Goal: Use online tool/utility: Utilize a website feature to perform a specific function

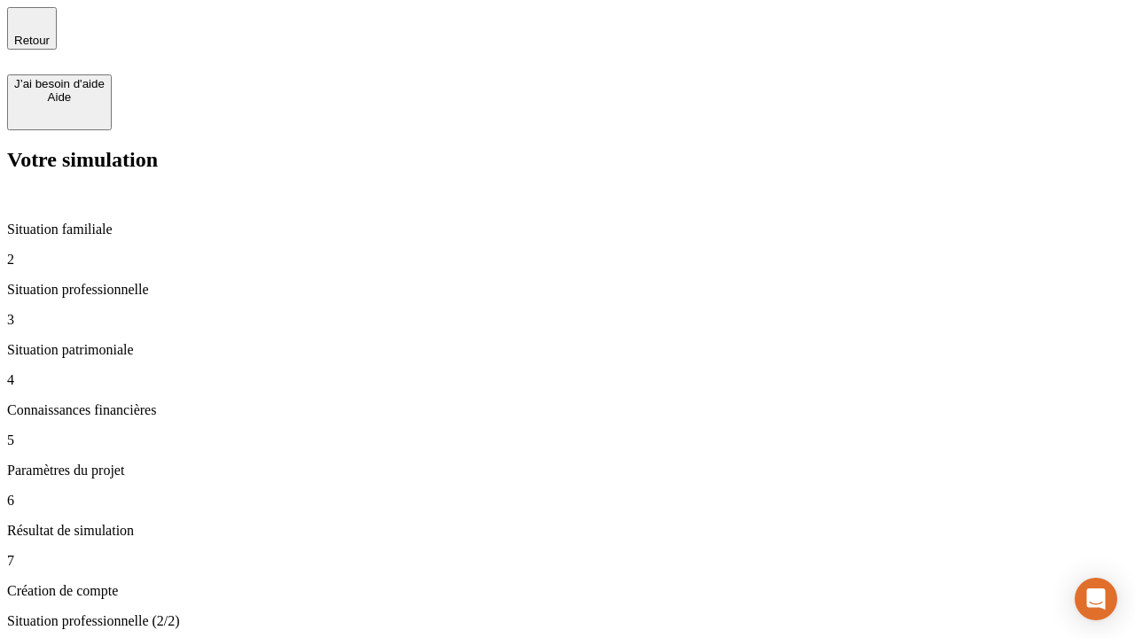
type input "30 000"
type input "1 000"
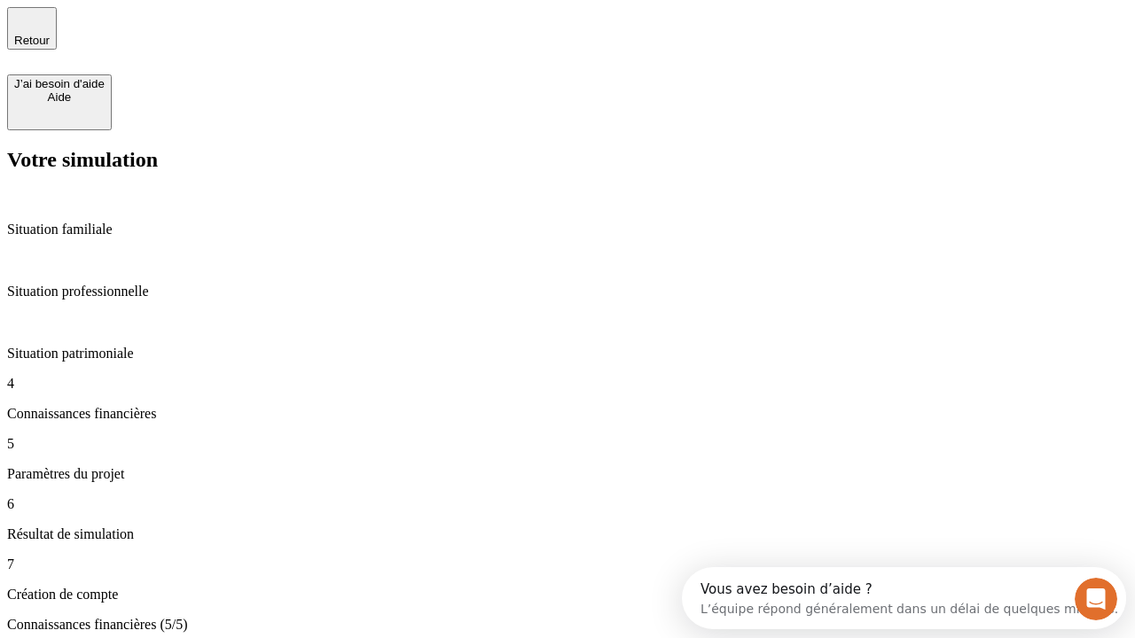
scroll to position [59, 0]
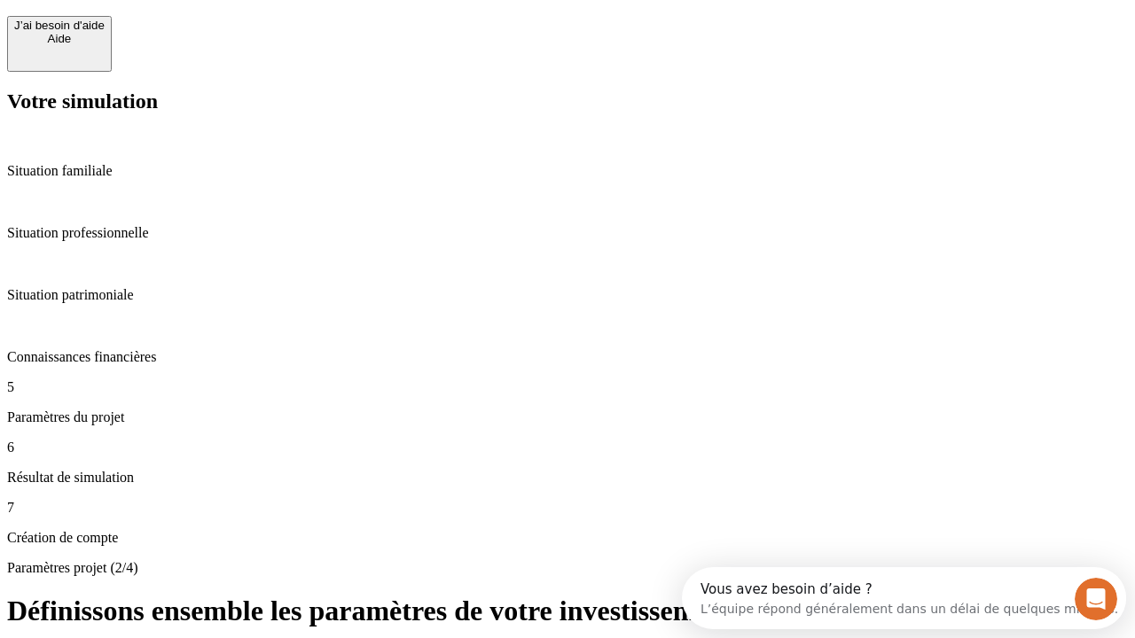
scroll to position [16, 0]
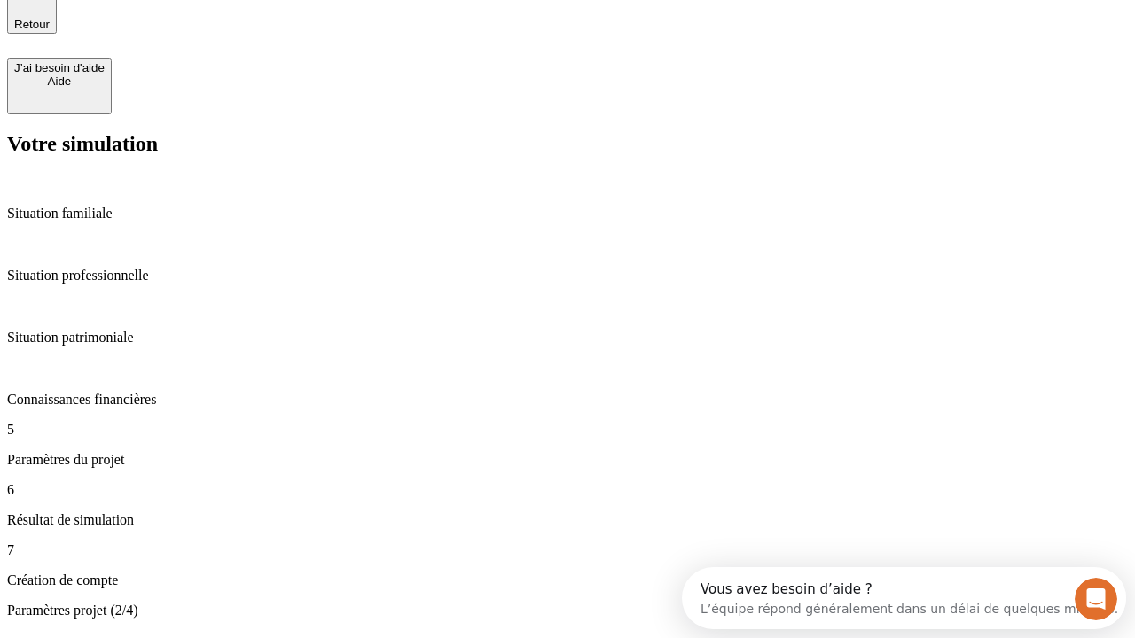
type input "65"
type input "5 000"
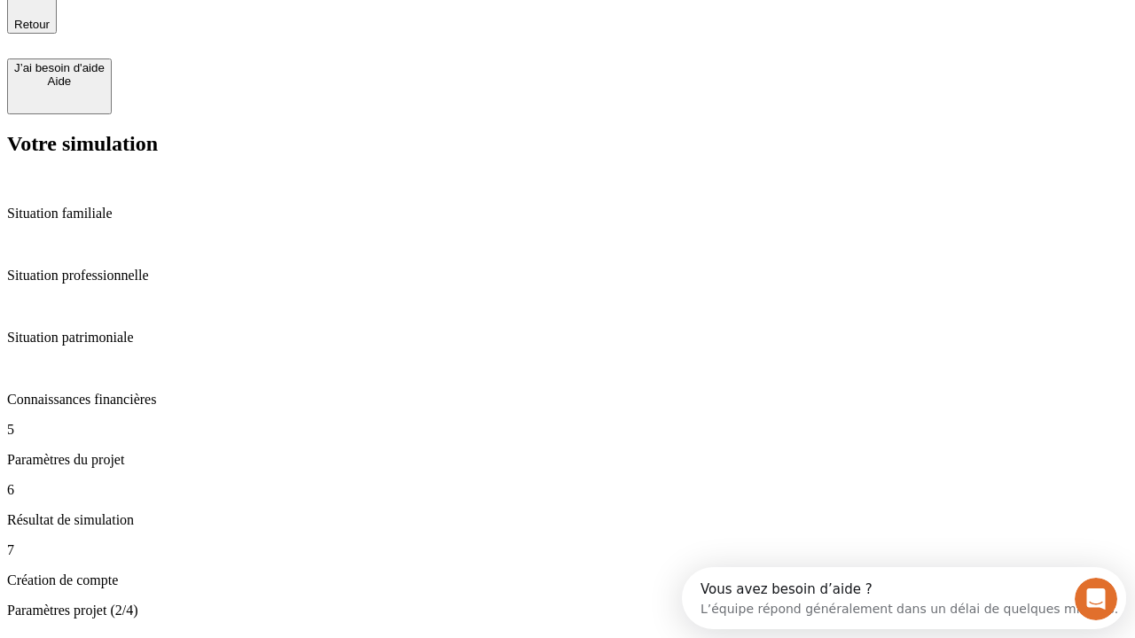
type input "640"
